Goal: Transaction & Acquisition: Purchase product/service

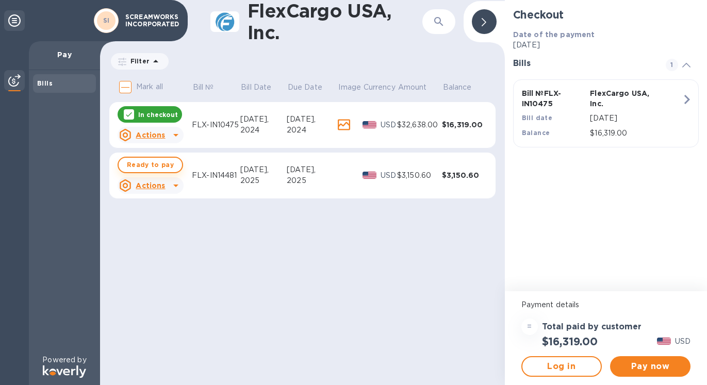
click at [160, 167] on span "Ready to pay" at bounding box center [150, 165] width 47 height 12
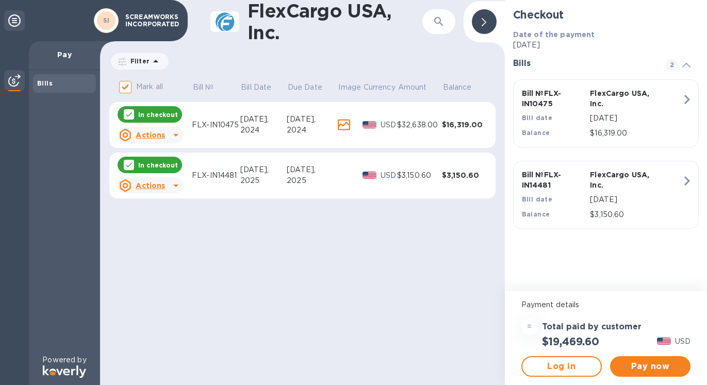
click at [132, 117] on icon at bounding box center [129, 114] width 8 height 8
checkbox input "false"
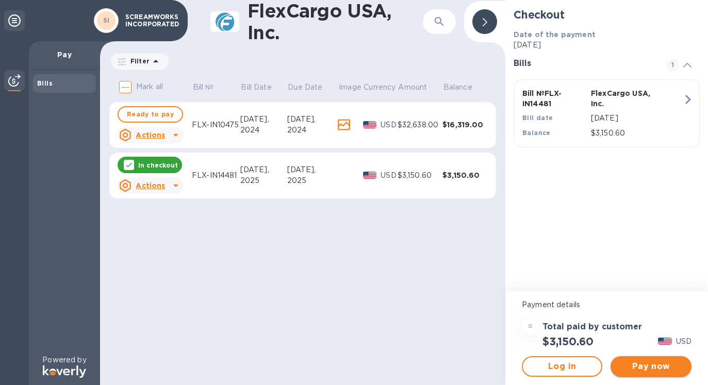
click at [654, 365] on span "Pay now" at bounding box center [651, 366] width 64 height 12
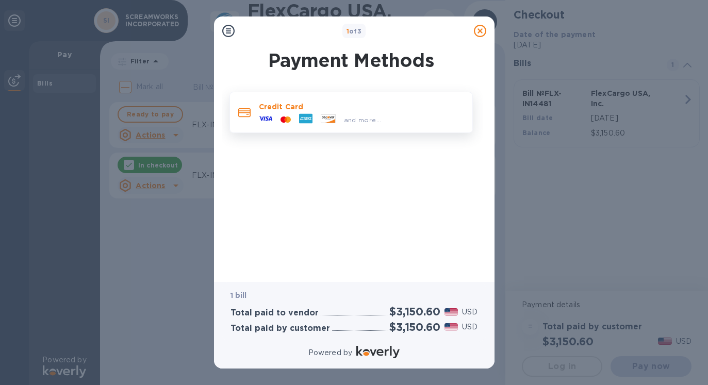
click at [352, 115] on div "and more..." at bounding box center [363, 119] width 46 height 11
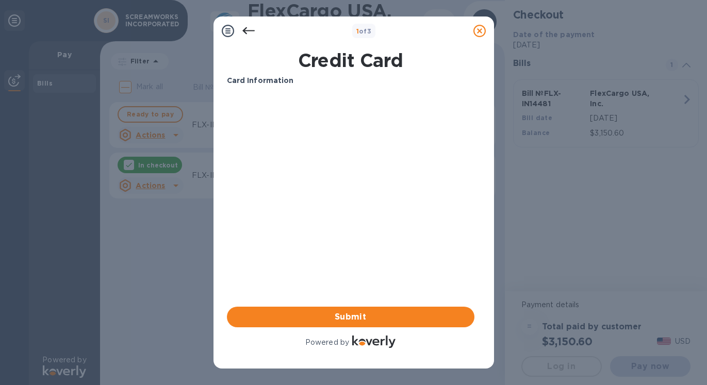
click at [663, 37] on div "1 of 3 Credit Card Card Information Your browser does not support iframes Submi…" at bounding box center [353, 192] width 707 height 385
click at [479, 32] on icon at bounding box center [479, 31] width 12 height 12
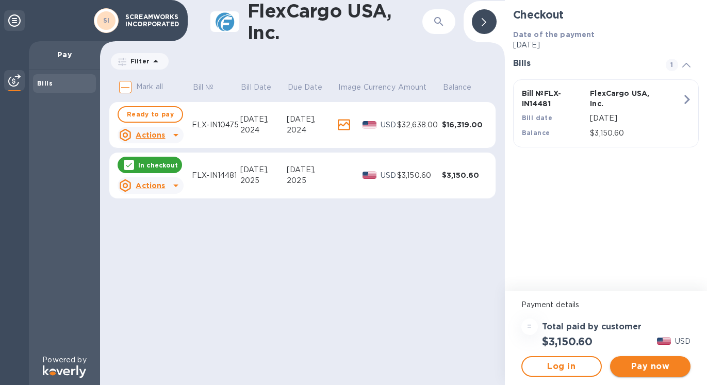
click at [667, 368] on span "Pay now" at bounding box center [650, 366] width 64 height 12
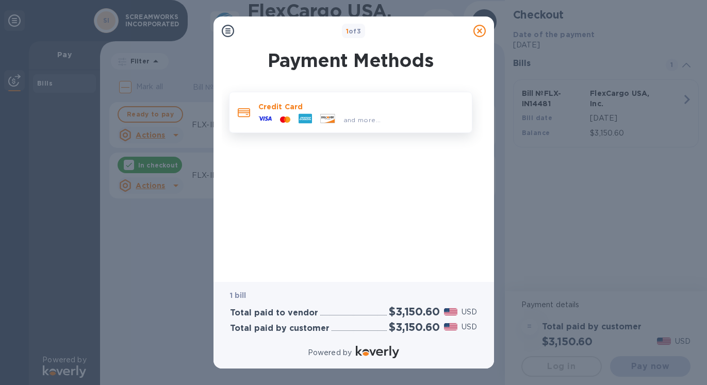
click at [288, 113] on div "and more..." at bounding box center [319, 119] width 131 height 15
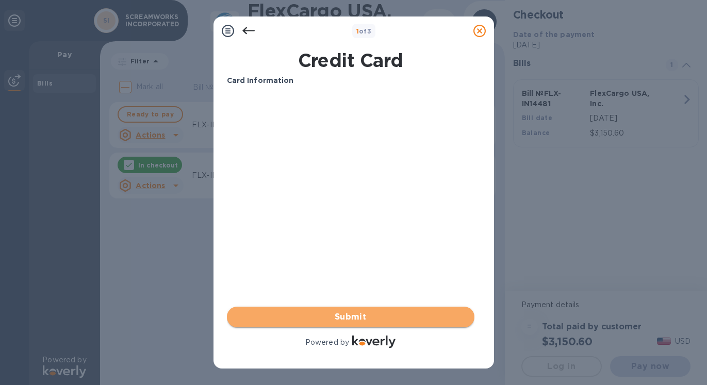
click at [364, 319] on span "Submit" at bounding box center [350, 317] width 231 height 12
